Goal: Task Accomplishment & Management: Complete application form

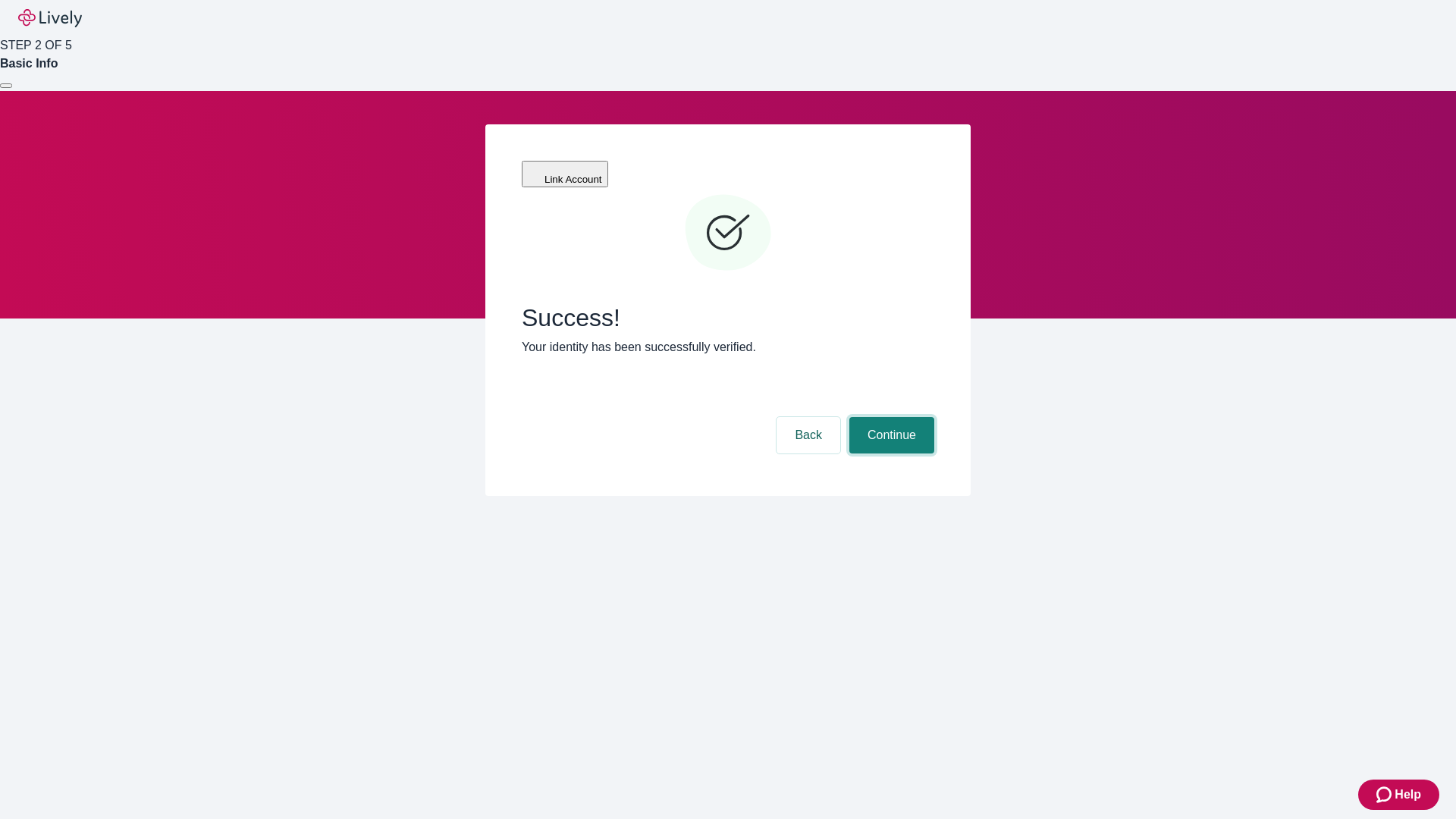
click at [889, 417] on button "Continue" at bounding box center [892, 435] width 85 height 36
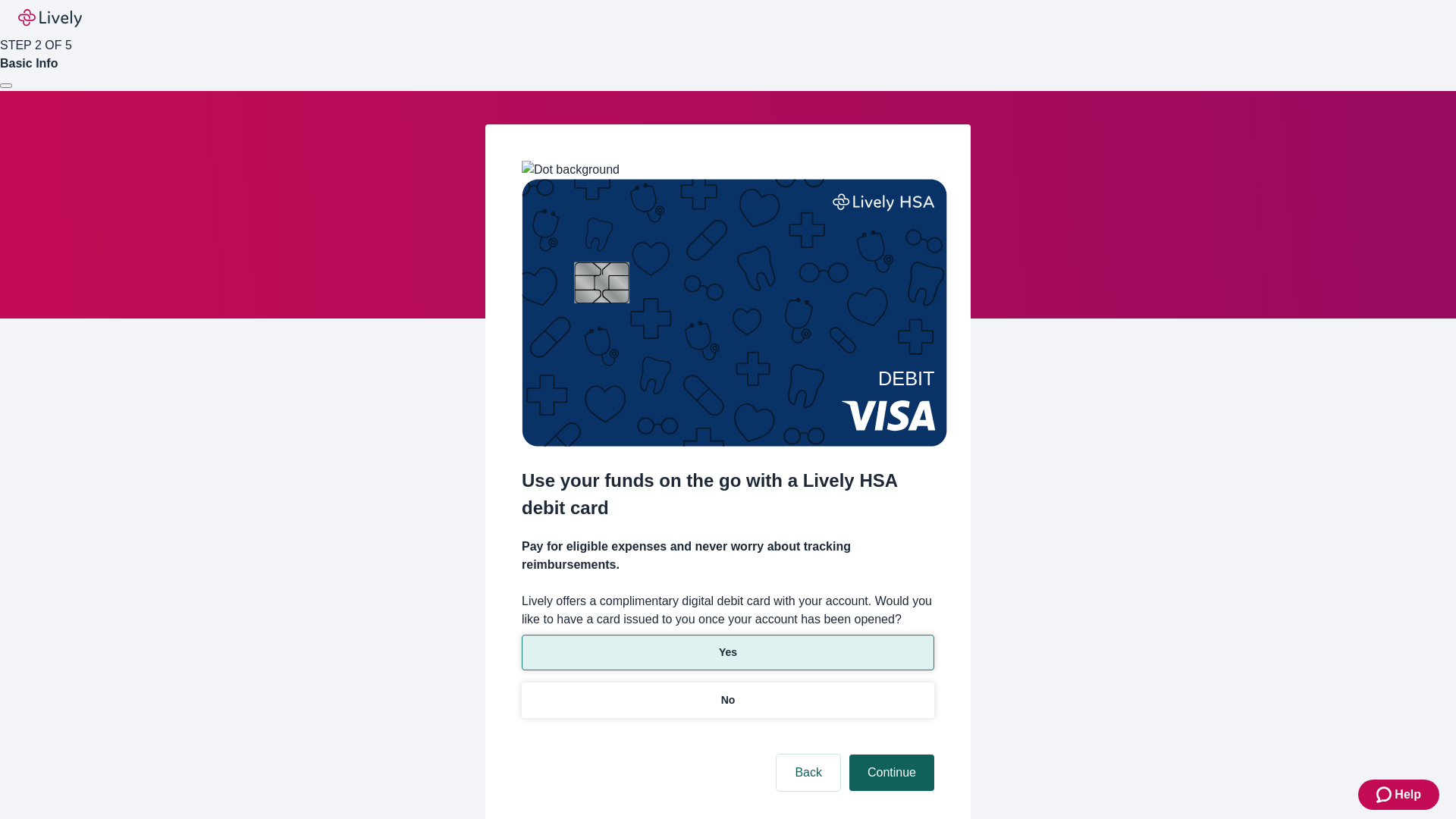
click at [728, 644] on p "Yes" at bounding box center [728, 652] width 18 height 16
click at [889, 754] on button "Continue" at bounding box center [892, 772] width 85 height 36
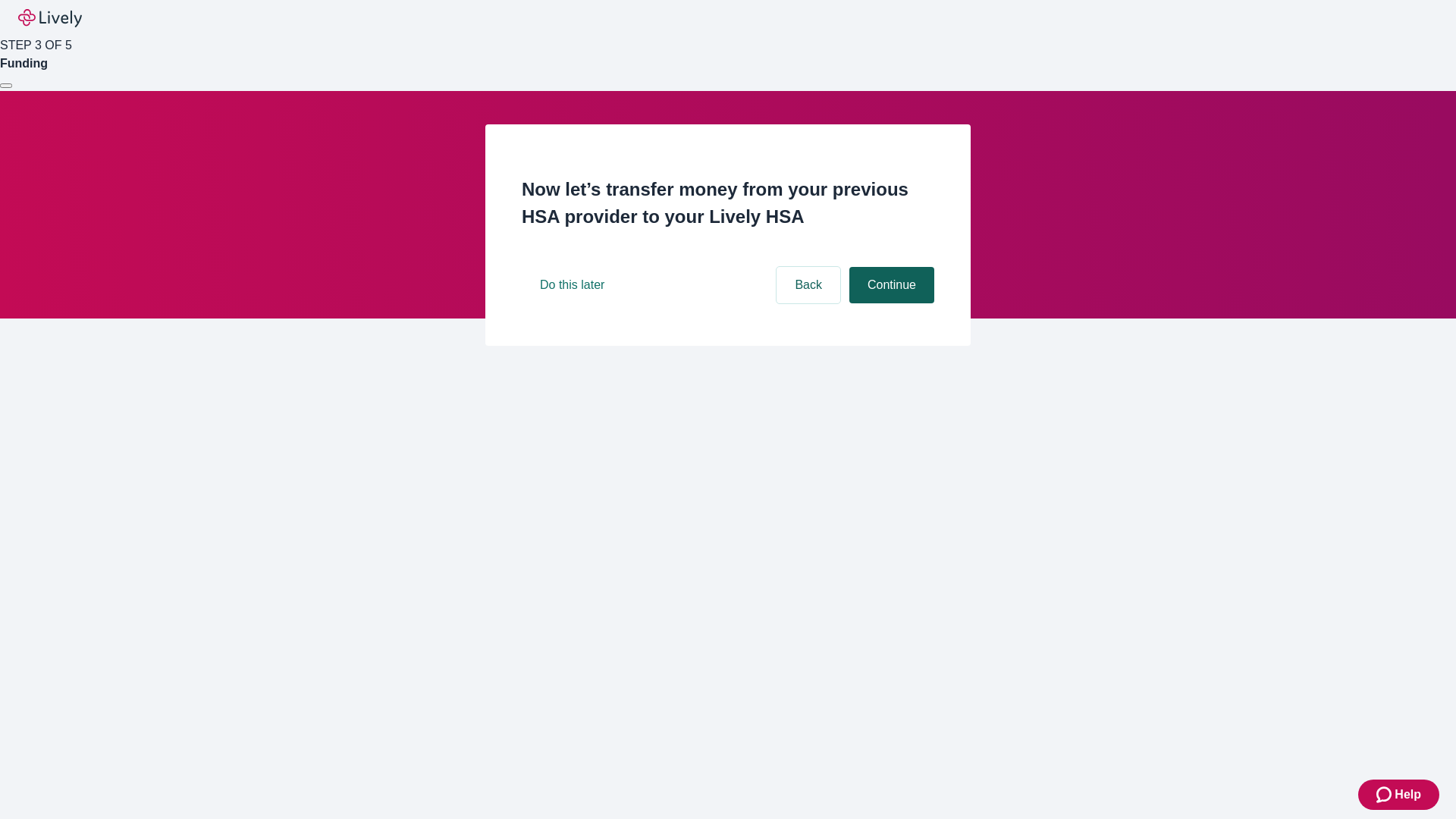
click at [889, 303] on button "Continue" at bounding box center [892, 285] width 85 height 36
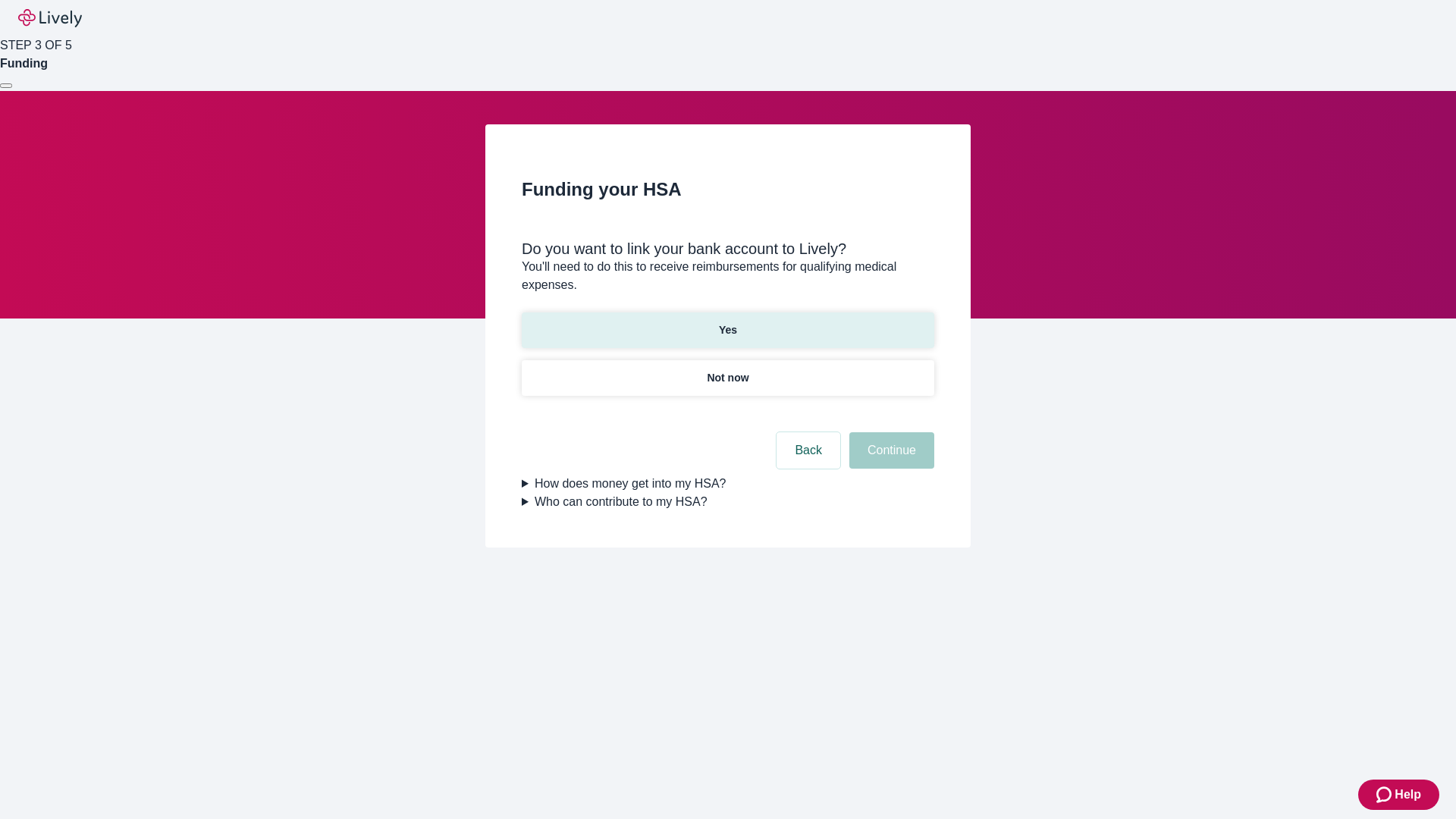
click at [728, 323] on p "Yes" at bounding box center [728, 330] width 18 height 16
click at [889, 432] on button "Continue" at bounding box center [892, 450] width 85 height 36
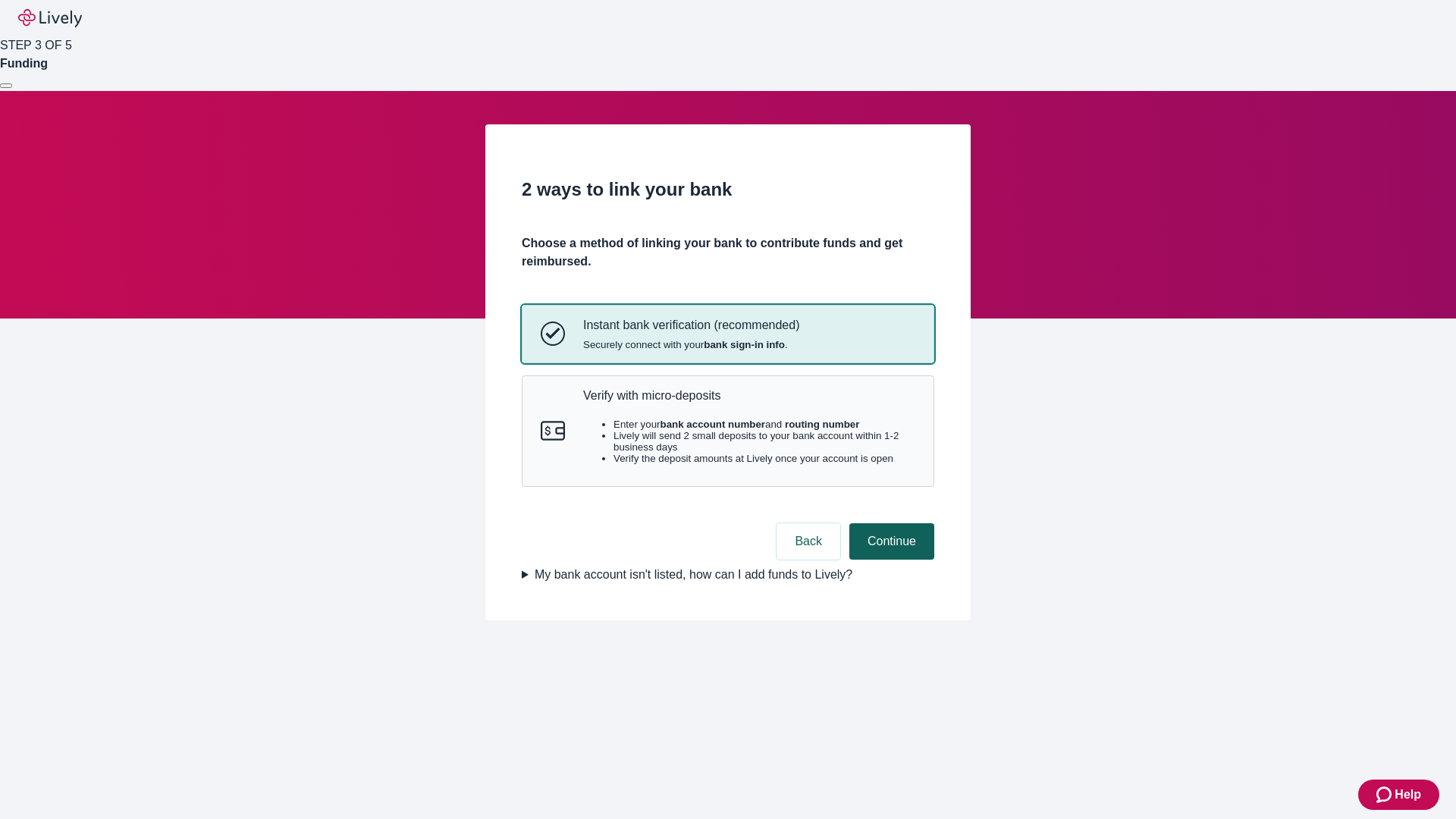
click at [748, 403] on p "Verify with micro-deposits" at bounding box center [748, 395] width 332 height 15
click at [889, 560] on button "Continue" at bounding box center [892, 541] width 85 height 36
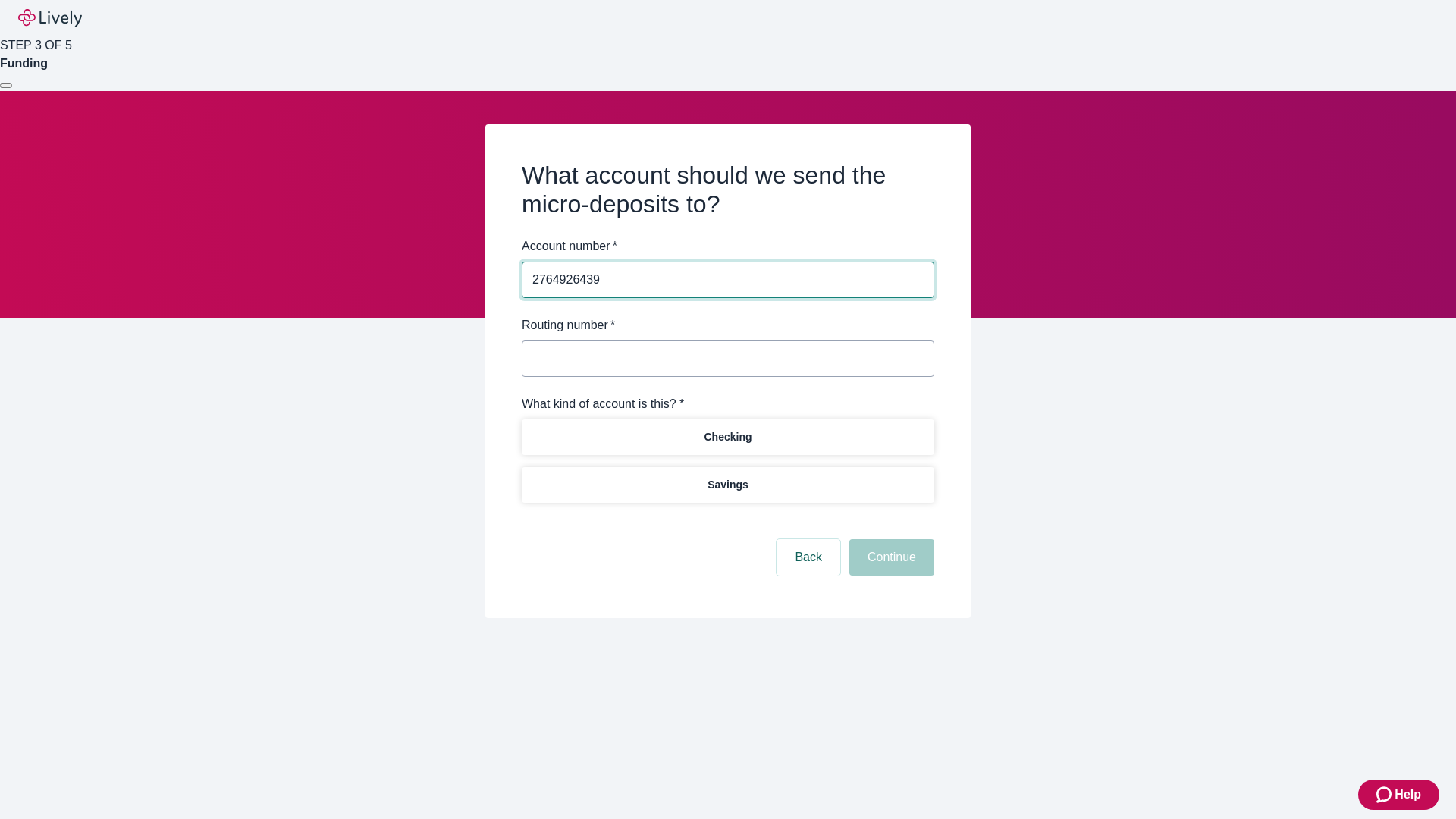
type input "2764926439"
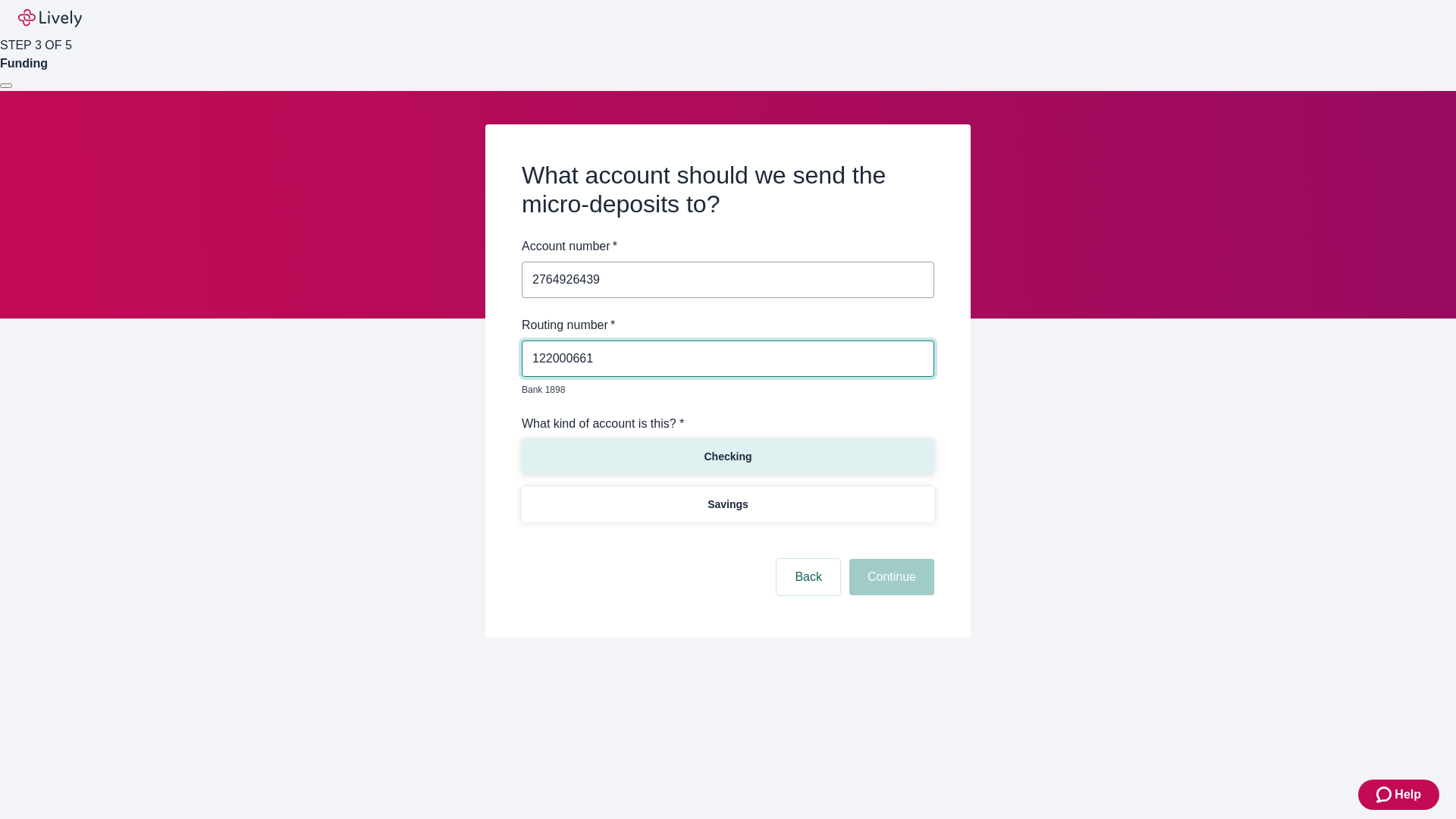
type input "122000661"
click at [728, 449] on p "Checking" at bounding box center [728, 456] width 48 height 16
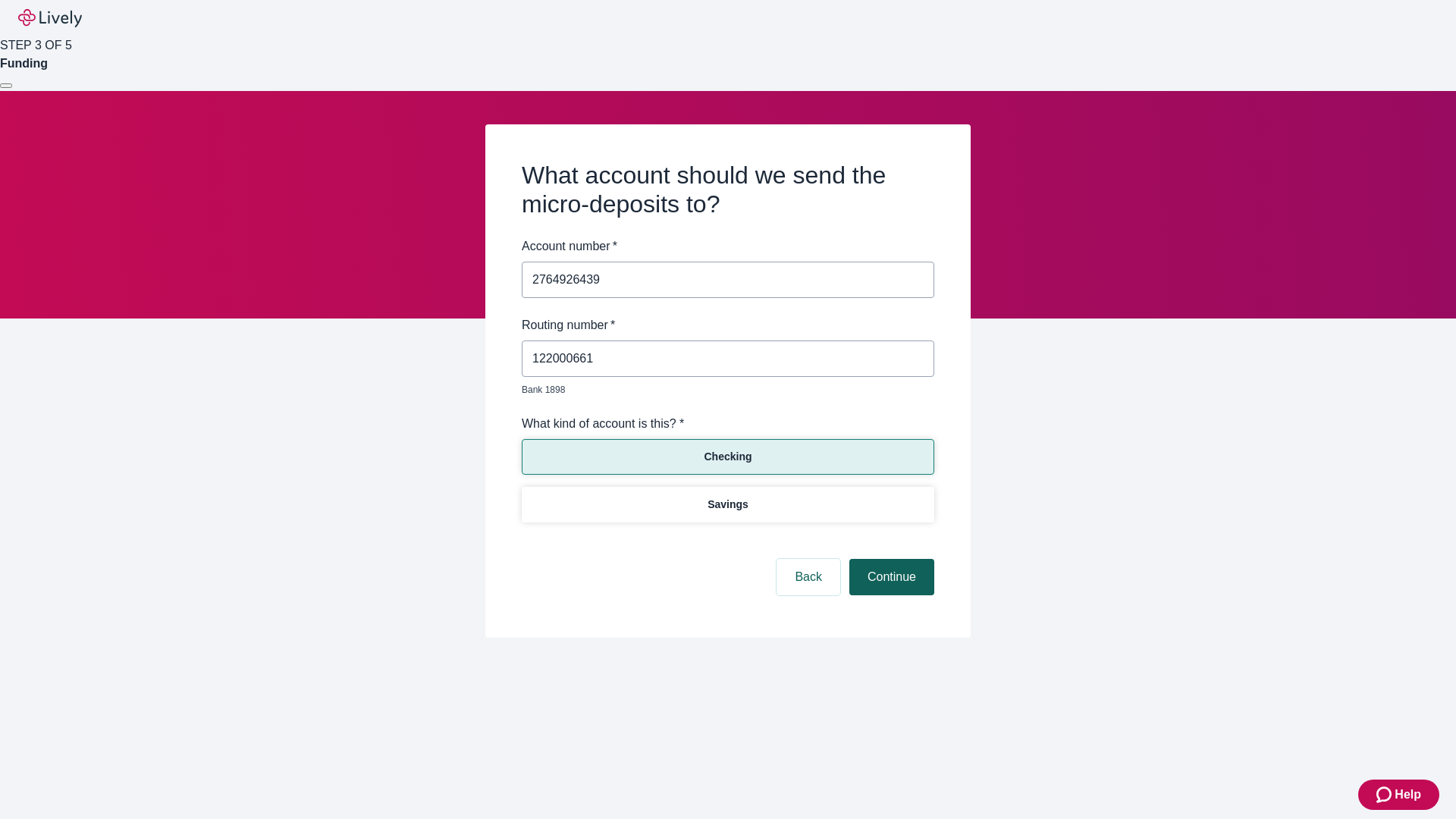
click at [889, 560] on button "Continue" at bounding box center [892, 577] width 85 height 36
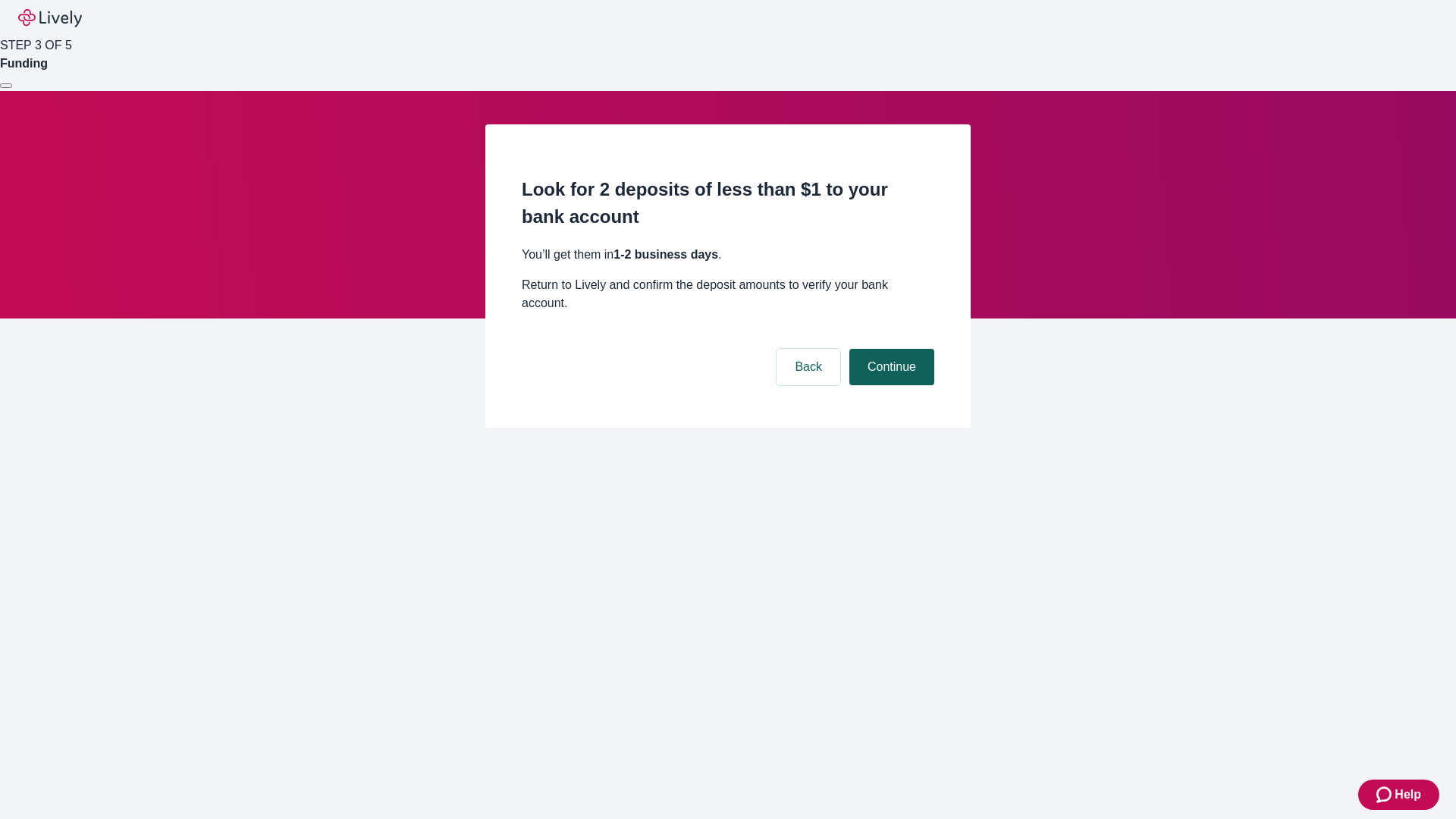
click at [889, 349] on button "Continue" at bounding box center [892, 366] width 85 height 36
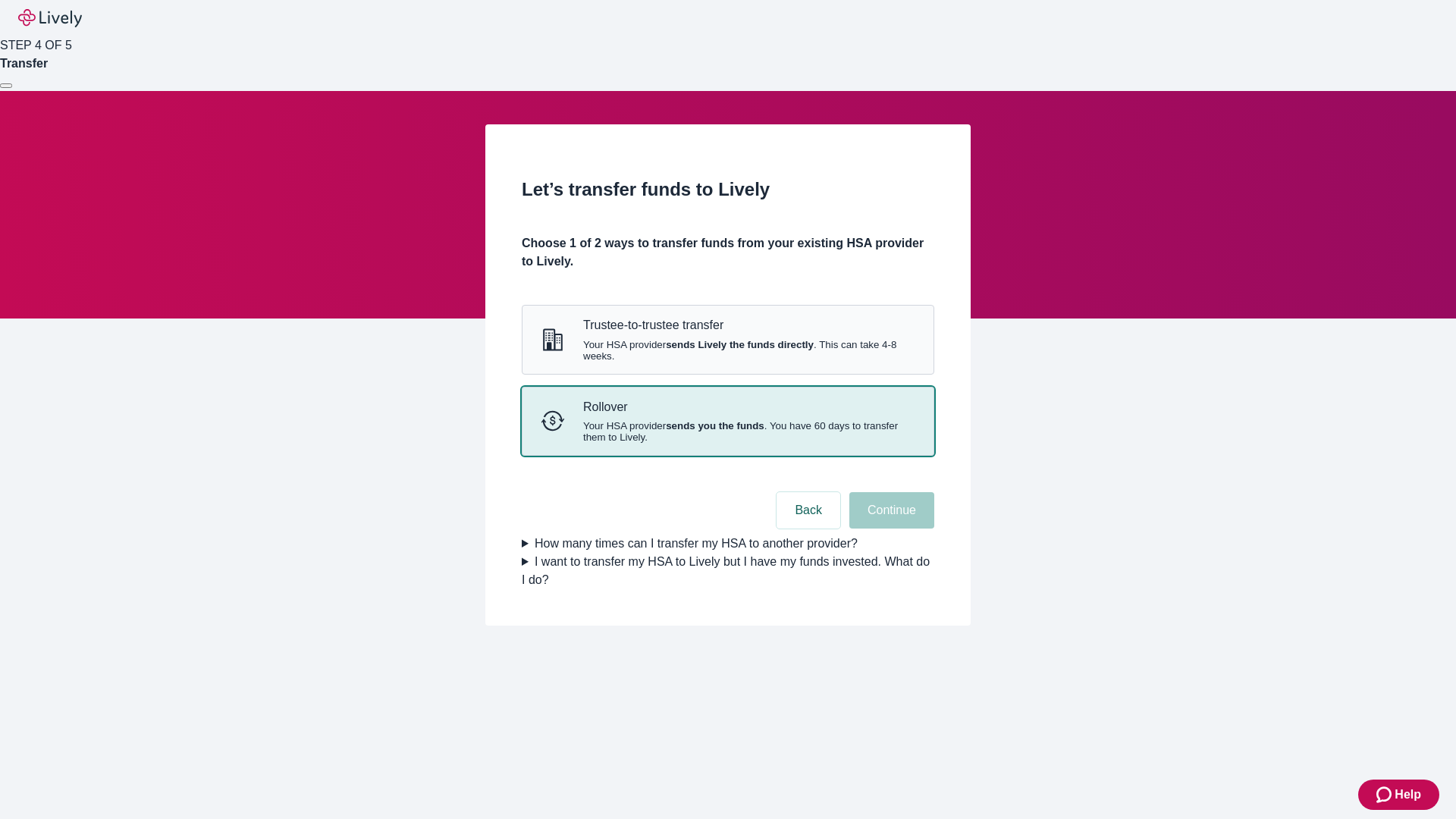
click at [728, 431] on strong "sends you the funds" at bounding box center [715, 426] width 99 height 12
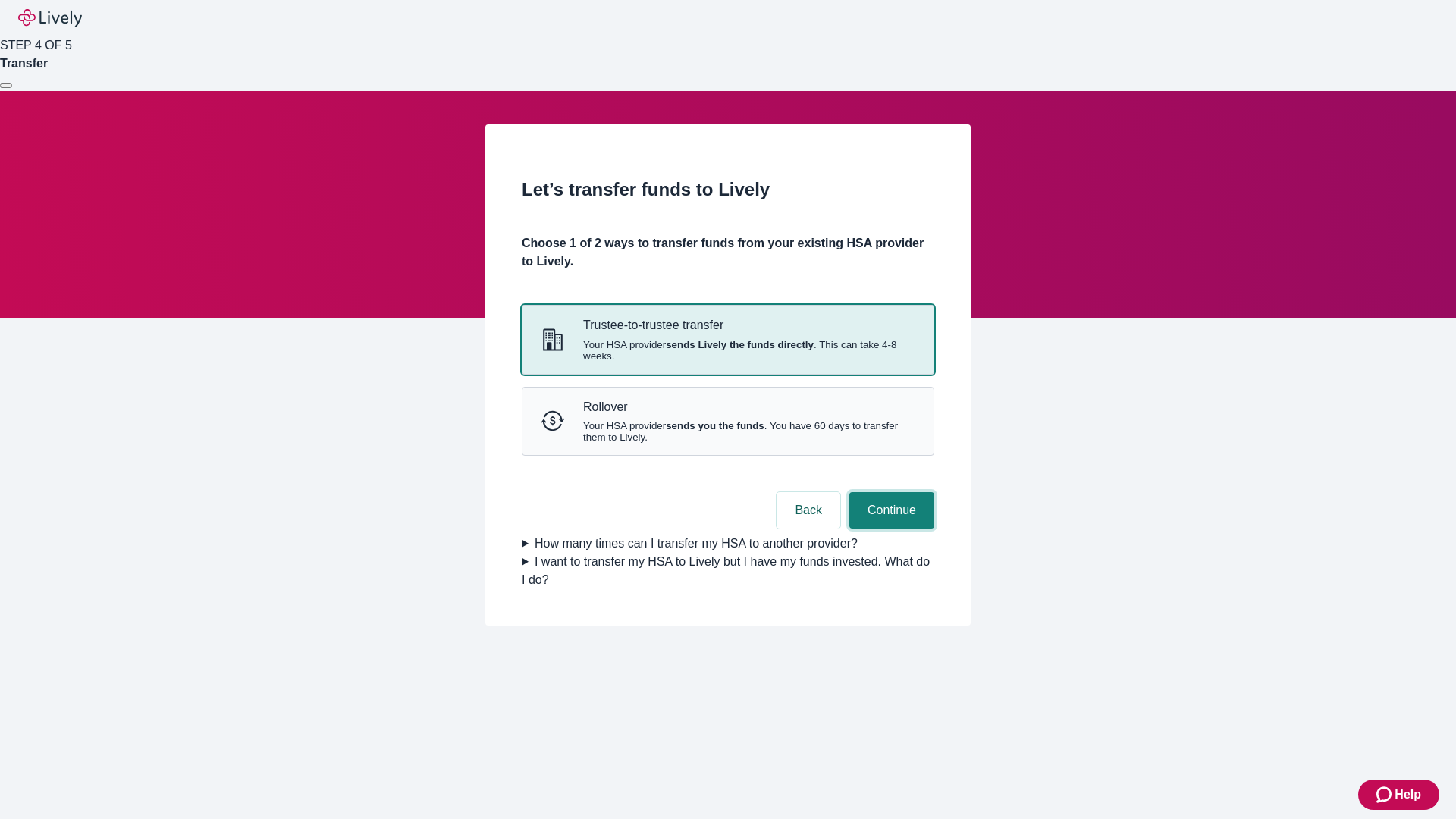
click at [889, 529] on button "Continue" at bounding box center [892, 510] width 85 height 36
